Goal: Information Seeking & Learning: Learn about a topic

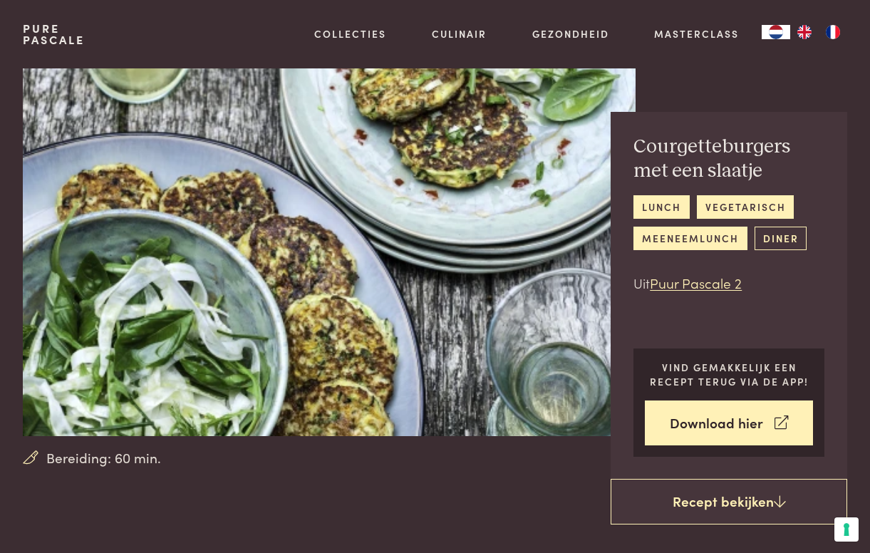
click at [795, 234] on link "diner" at bounding box center [781, 239] width 52 height 24
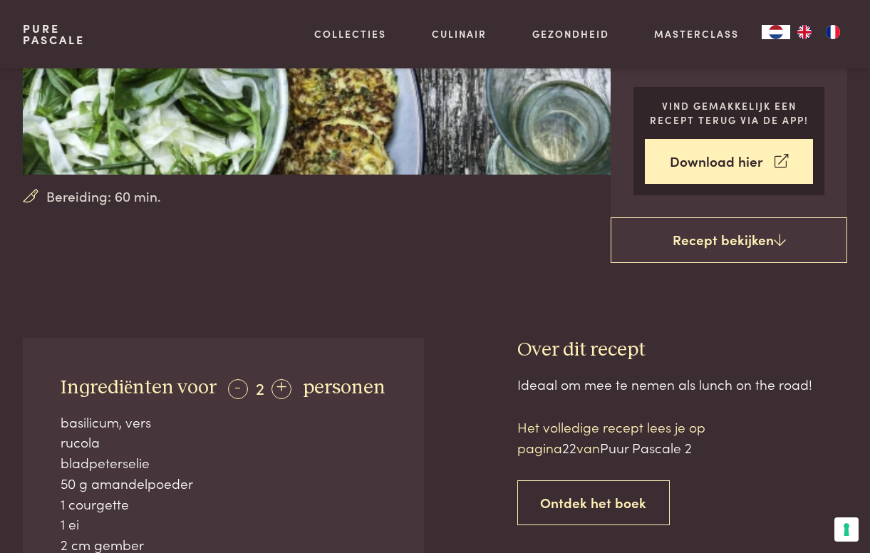
scroll to position [264, 0]
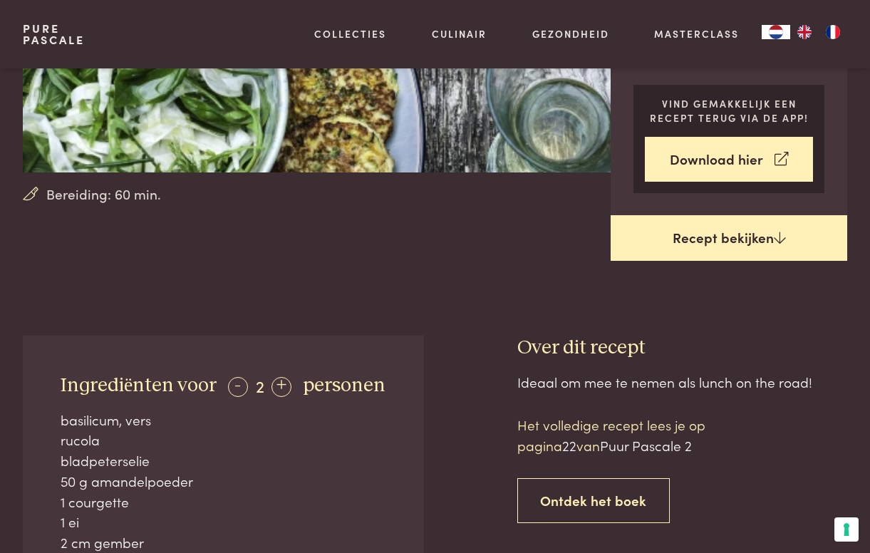
click at [742, 234] on link "Recept bekijken" at bounding box center [729, 238] width 237 height 46
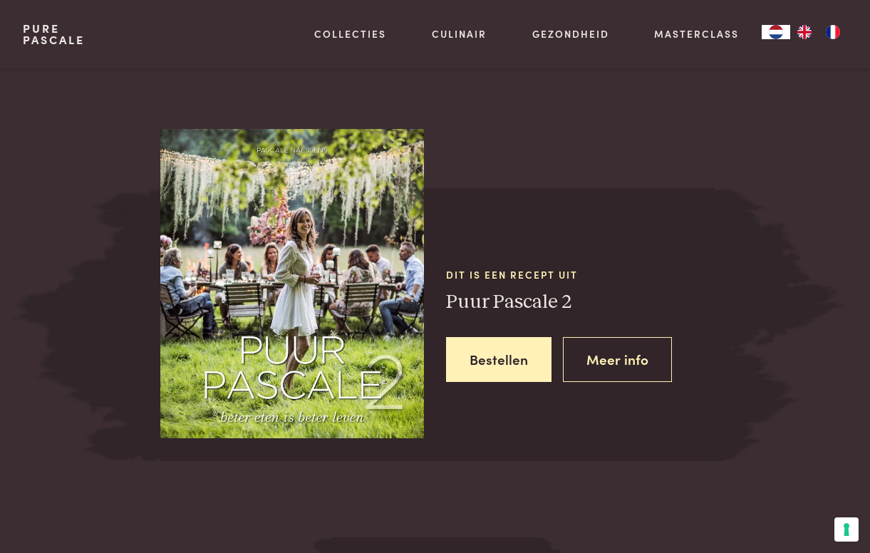
scroll to position [1223, 0]
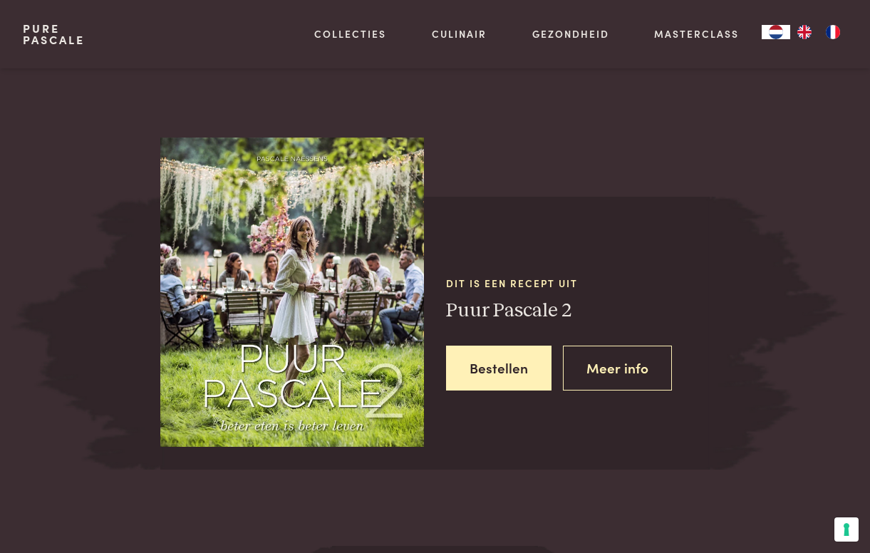
scroll to position [595, 0]
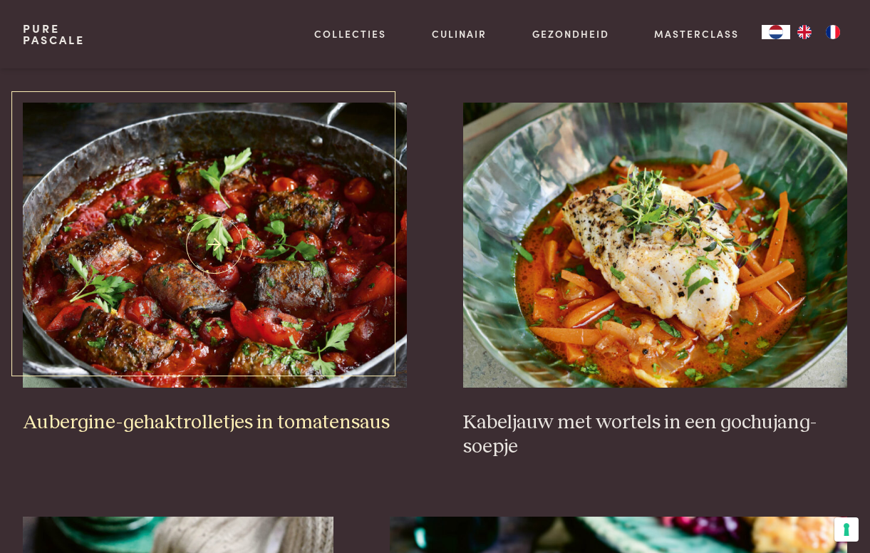
scroll to position [408, 0]
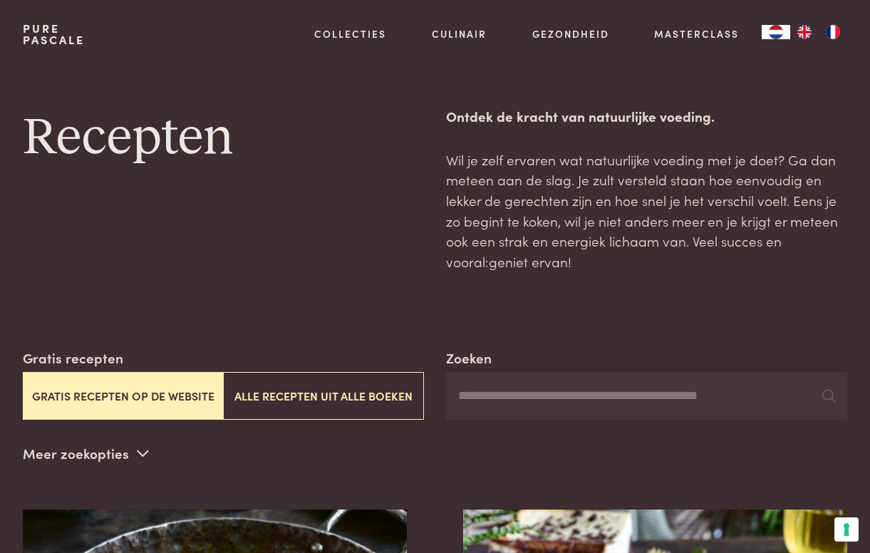
click at [462, 393] on input "Zoeken" at bounding box center [646, 396] width 401 height 48
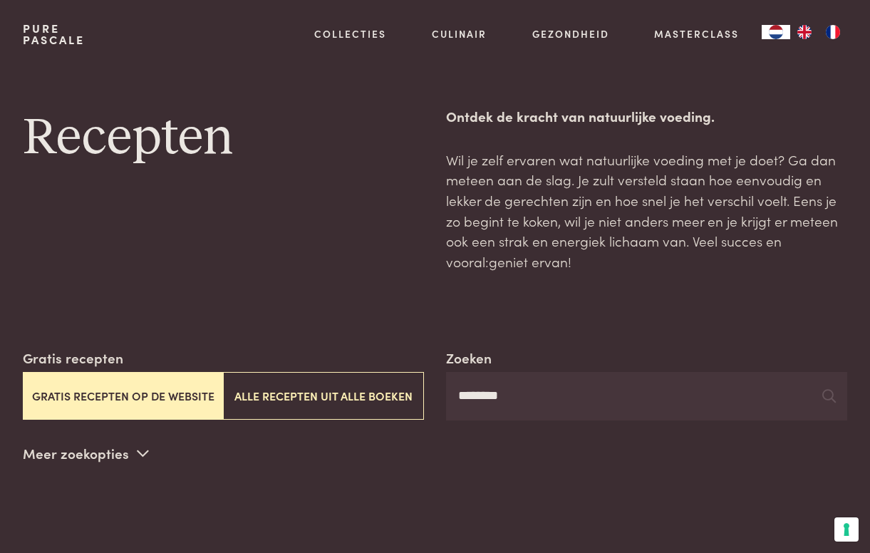
type input "********"
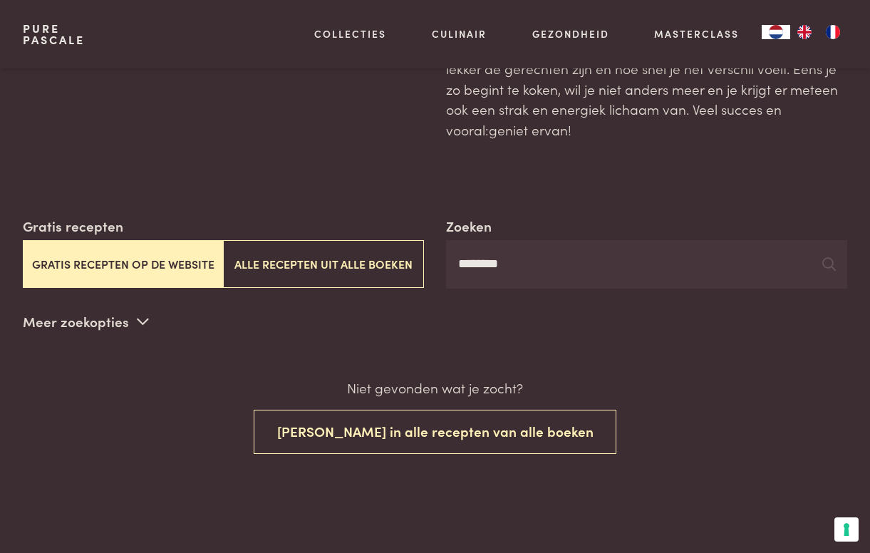
scroll to position [137, 0]
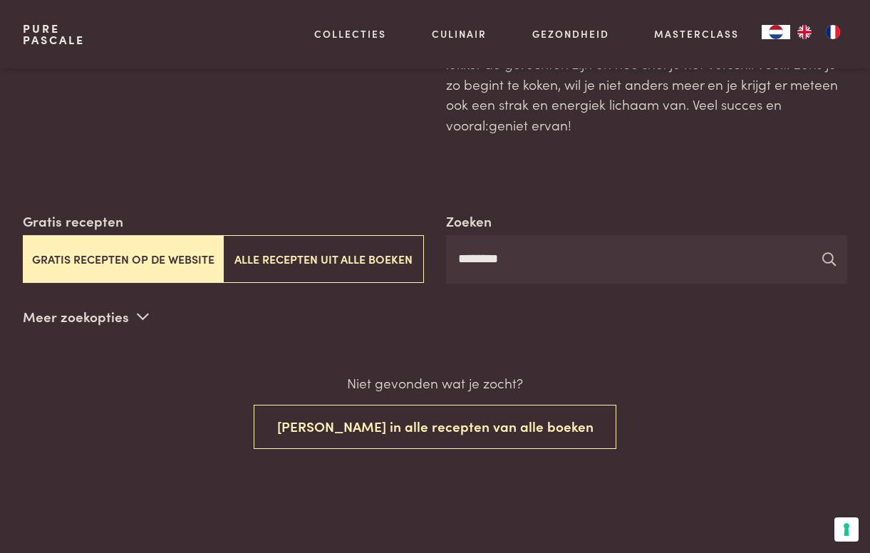
click at [830, 255] on icon at bounding box center [829, 259] width 14 height 14
click at [144, 251] on button "Gratis recepten op de website" at bounding box center [123, 259] width 200 height 48
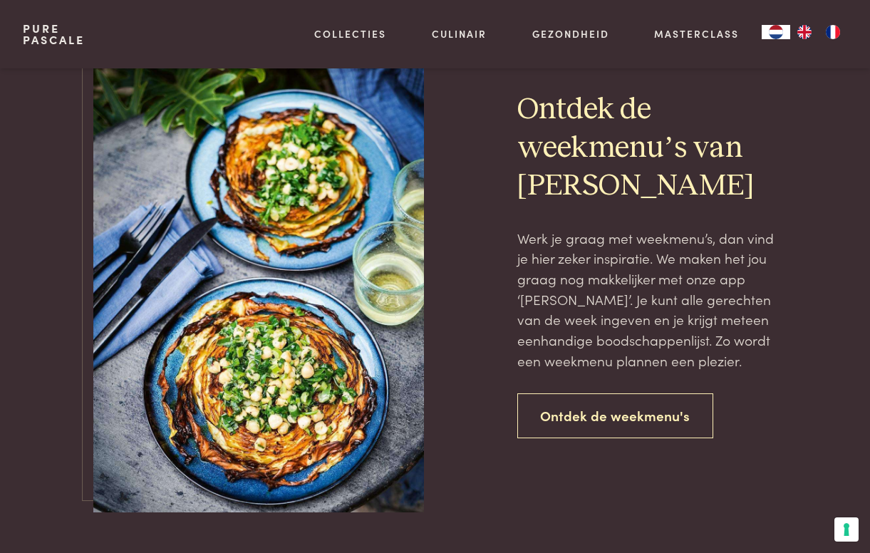
scroll to position [704, 0]
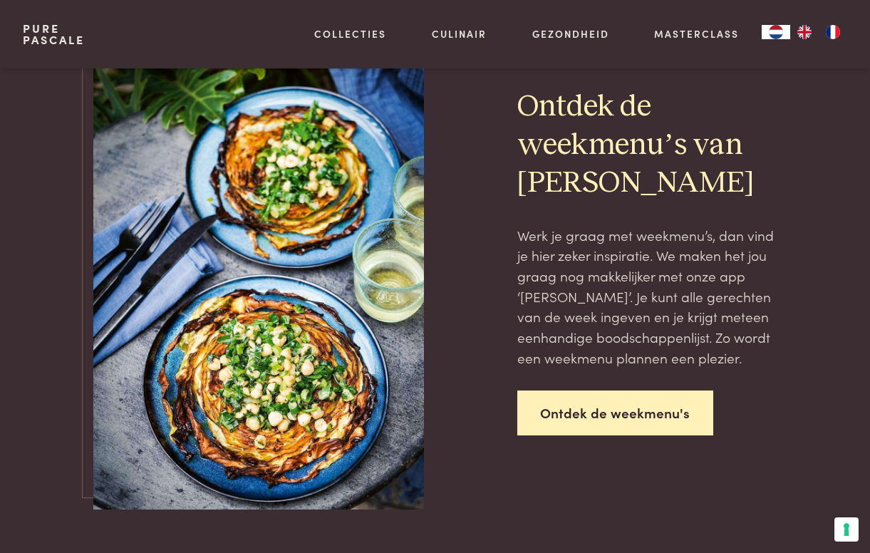
click at [557, 401] on link "Ontdek de weekmenu's" at bounding box center [615, 413] width 197 height 45
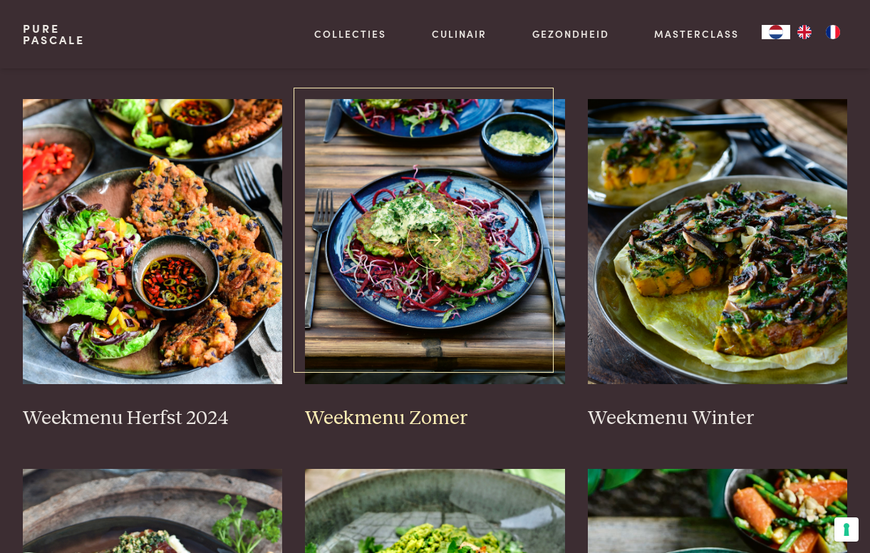
scroll to position [317, 0]
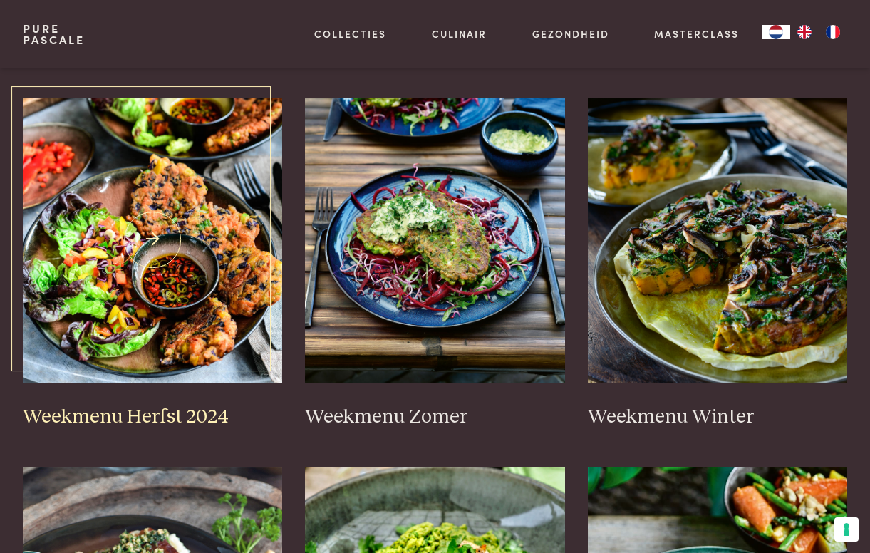
click at [217, 311] on img at bounding box center [153, 240] width 260 height 285
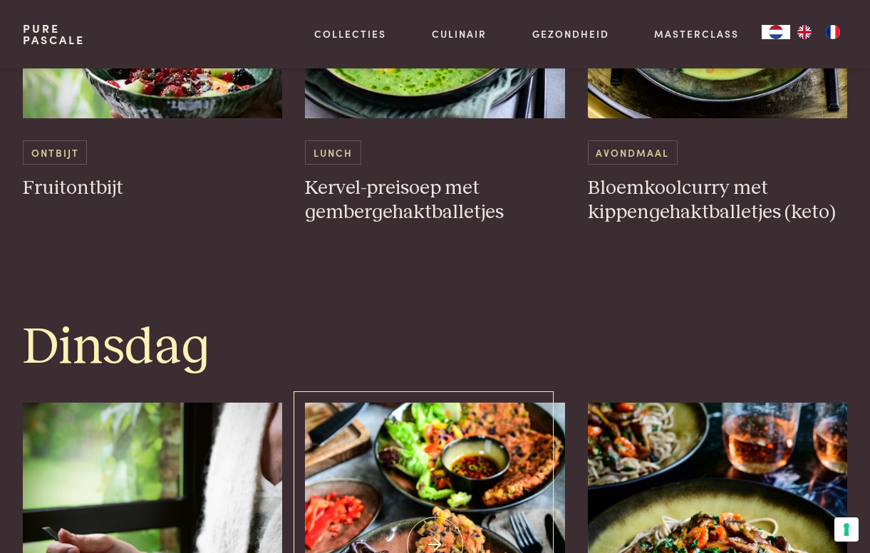
scroll to position [778, 0]
